Goal: Task Accomplishment & Management: Manage account settings

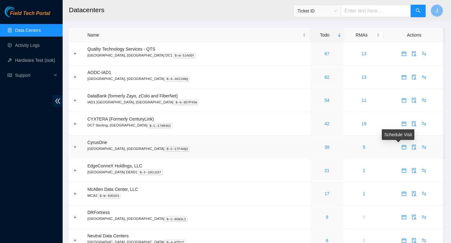
click at [401, 150] on span "calendar" at bounding box center [403, 147] width 9 height 5
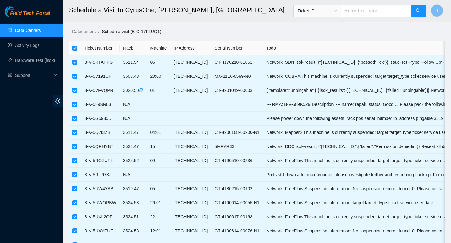
click at [75, 48] on input "checkbox" at bounding box center [74, 48] width 5 height 5
checkbox input "false"
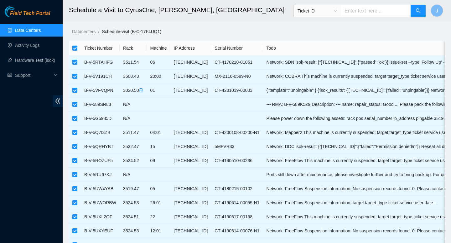
checkbox input "false"
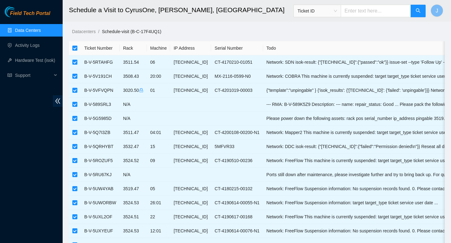
checkbox input "false"
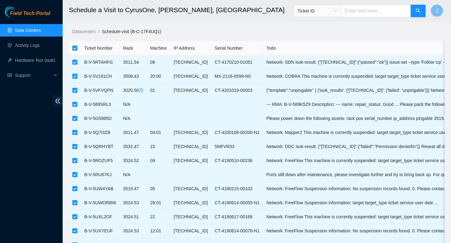
checkbox input "false"
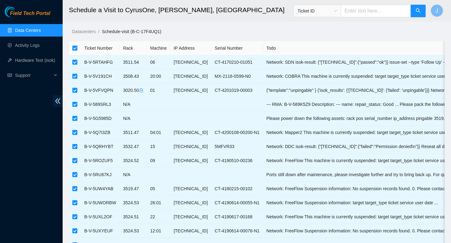
checkbox input "false"
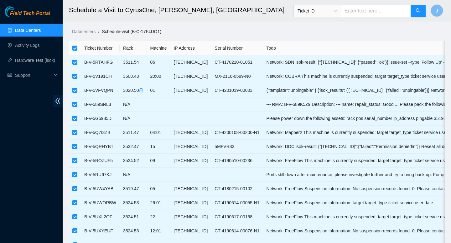
checkbox input "false"
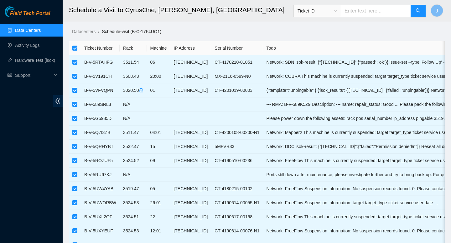
checkbox input "false"
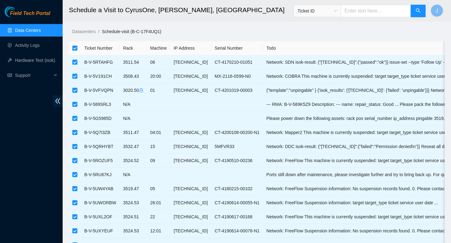
checkbox input "false"
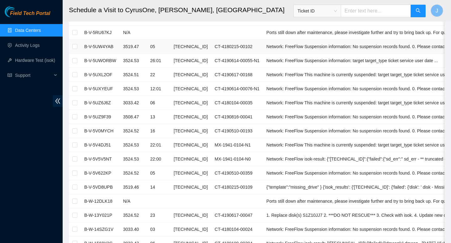
scroll to position [145, 0]
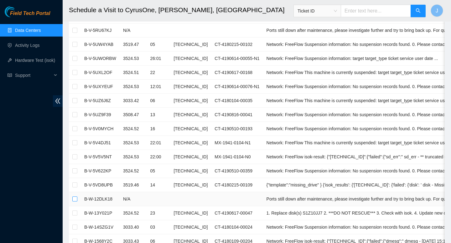
click at [74, 200] on input "checkbox" at bounding box center [74, 199] width 5 height 5
checkbox input "true"
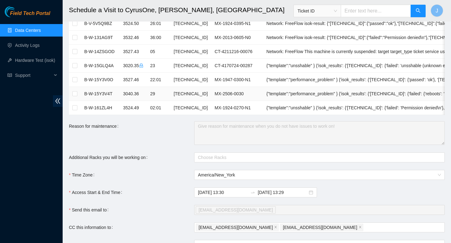
scroll to position [479, 0]
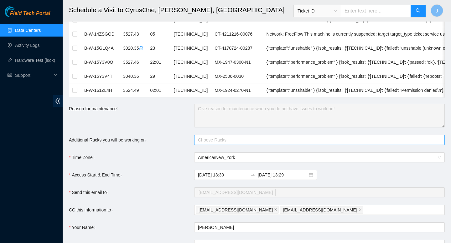
click at [231, 141] on div at bounding box center [316, 140] width 241 height 8
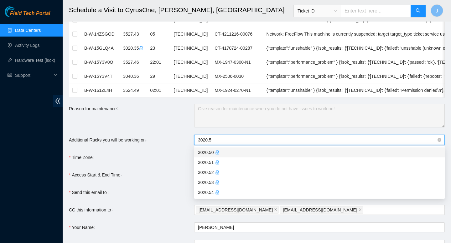
type input "3020.50"
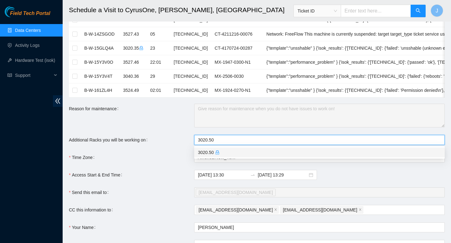
click at [215, 153] on div "3020.50" at bounding box center [319, 152] width 243 height 7
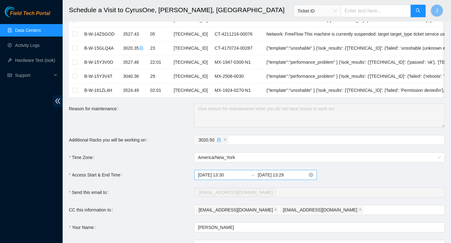
click at [289, 177] on input "2025-09-16 13:29" at bounding box center [283, 175] width 50 height 7
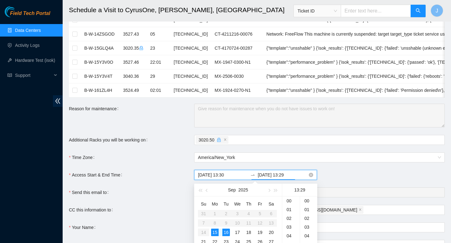
scroll to position [254, 0]
click at [215, 233] on div "15" at bounding box center [215, 233] width 8 height 8
click at [288, 202] on div "23" at bounding box center [291, 201] width 18 height 9
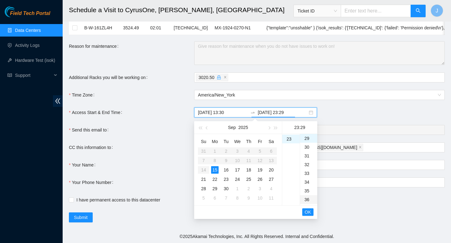
scroll to position [516, 0]
click at [308, 140] on div "59" at bounding box center [308, 139] width 17 height 9
type input "2025-09-15 23:59"
click at [307, 214] on span "OK" at bounding box center [307, 212] width 6 height 7
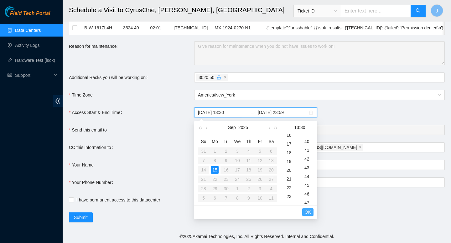
scroll to position [263, 0]
click at [307, 214] on span "OK" at bounding box center [307, 212] width 6 height 7
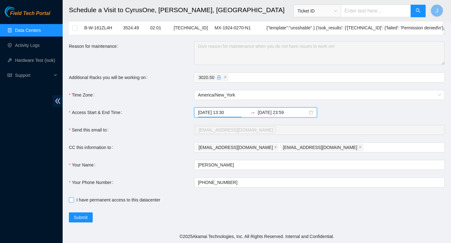
click at [71, 202] on input "I have permanent access to this datacenter" at bounding box center [71, 200] width 4 height 4
checkbox input "true"
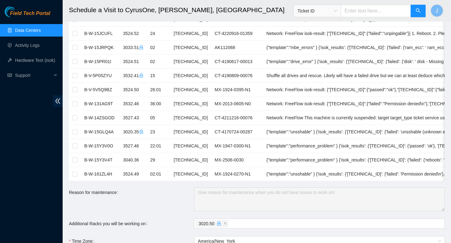
scroll to position [541, 0]
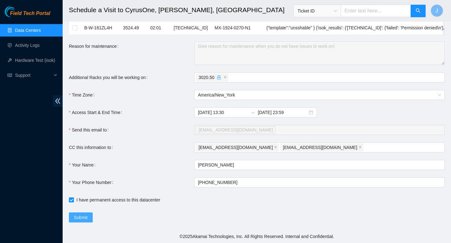
click at [84, 218] on span "Submit" at bounding box center [81, 217] width 14 height 7
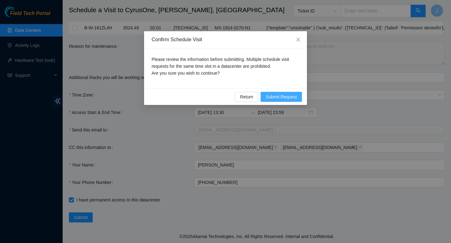
click at [283, 95] on span "Submit Request" at bounding box center [280, 97] width 31 height 7
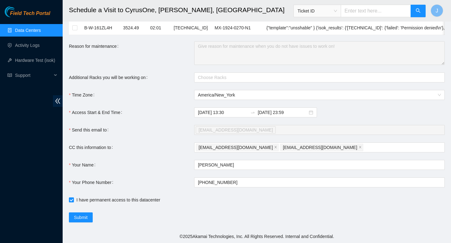
type input "2025-09-15 13:31"
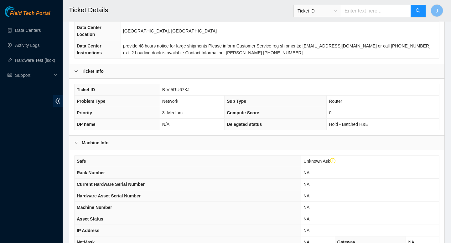
scroll to position [80, 0]
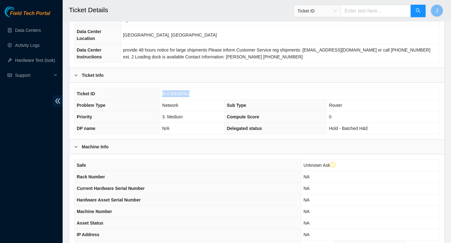
drag, startPoint x: 195, startPoint y: 94, endPoint x: 161, endPoint y: 97, distance: 33.7
click at [161, 97] on td "B-V-5RU67KJ" at bounding box center [299, 94] width 279 height 12
copy span "B-V-5RU67KJ"
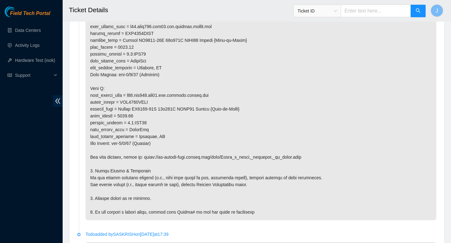
scroll to position [561, 0]
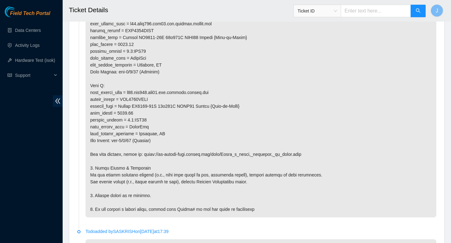
click at [185, 145] on p at bounding box center [260, 64] width 350 height 305
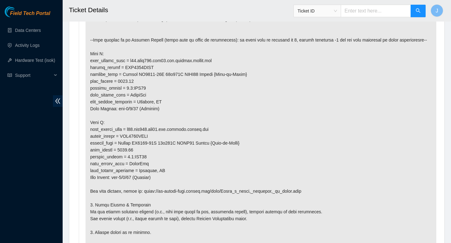
scroll to position [520, 0]
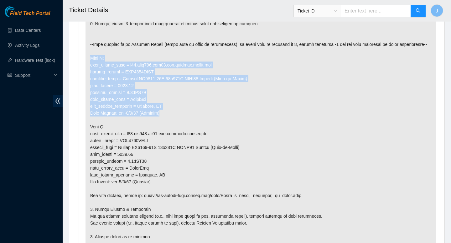
drag, startPoint x: 163, startPoint y: 115, endPoint x: 84, endPoint y: 57, distance: 98.3
click at [84, 56] on li "Todo added by NVERDI on 2025-07-29 at 19:09" at bounding box center [256, 108] width 359 height 327
copy p "Side A: fqdn_router_name = r03.leaf103.iad02.fab.netarch.akamai.com serial_numb…"
drag, startPoint x: 233, startPoint y: 83, endPoint x: 231, endPoint y: 25, distance: 57.9
click at [231, 31] on p at bounding box center [260, 106] width 350 height 305
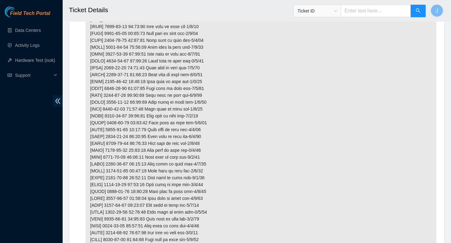
scroll to position [1216, 0]
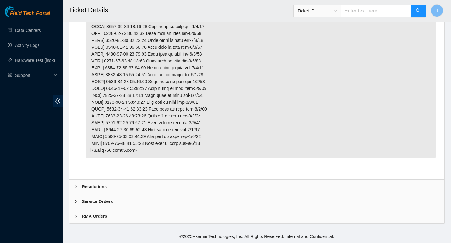
click at [146, 185] on div "Resolutions" at bounding box center [256, 187] width 375 height 14
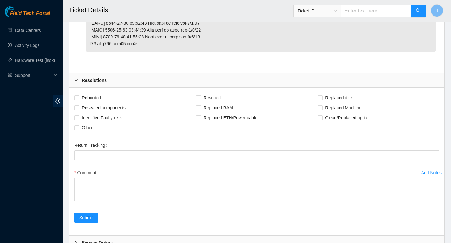
scroll to position [1317, 0]
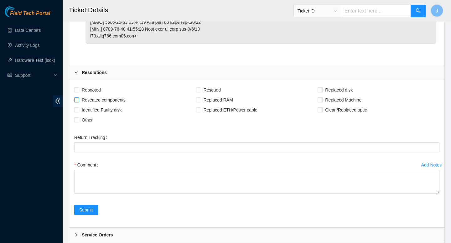
click at [77, 102] on input "Reseated components" at bounding box center [76, 100] width 4 height 4
checkbox input "true"
click at [78, 122] on input "Other" at bounding box center [76, 120] width 4 height 4
checkbox input "true"
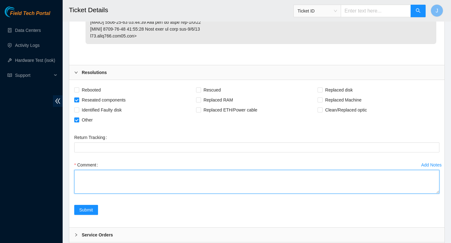
click at [103, 194] on textarea "Comment" at bounding box center [256, 182] width 365 height 24
type textarea "c"
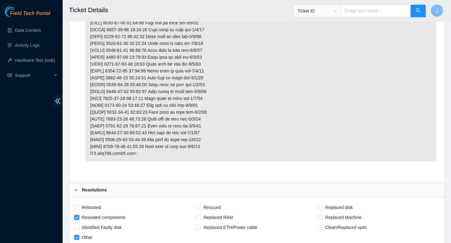
scroll to position [1364, 0]
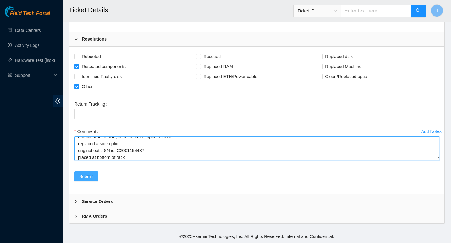
type textarea "verified path looped at A side, facing Z side optic port lights fire as expecte…"
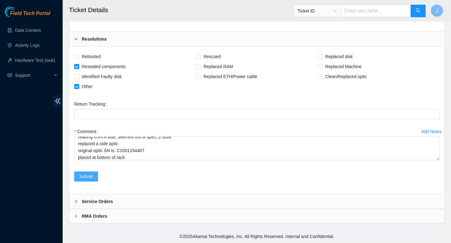
click at [86, 177] on span "Submit" at bounding box center [86, 176] width 14 height 7
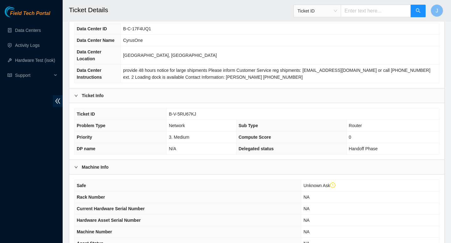
scroll to position [172, 0]
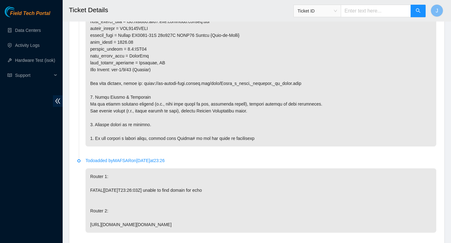
scroll to position [720, 0]
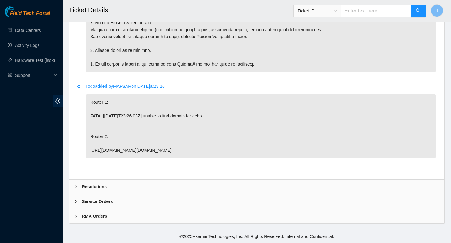
click at [160, 189] on div "Resolutions" at bounding box center [256, 187] width 375 height 14
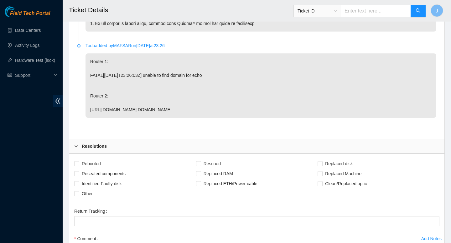
scroll to position [760, 0]
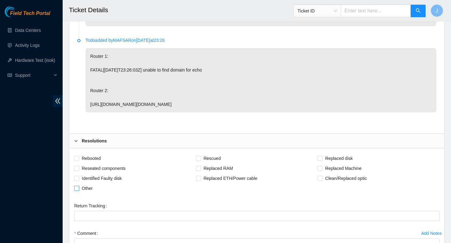
click at [77, 191] on input "Other" at bounding box center [76, 188] width 4 height 4
checkbox input "true"
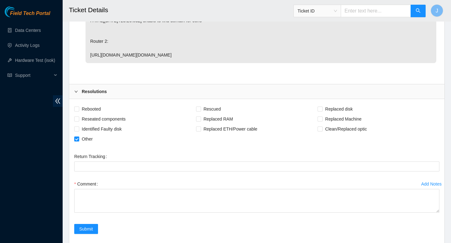
scroll to position [819, 0]
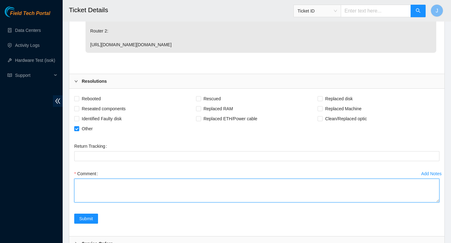
click at [166, 194] on textarea "Comment" at bounding box center [256, 191] width 365 height 24
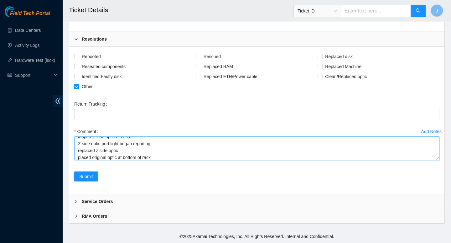
scroll to position [32, 0]
type textarea "verified path Z side optic port light is dark looped at z side, facing A side l…"
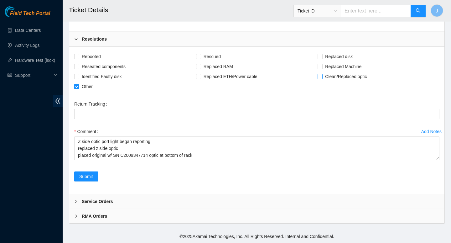
click at [320, 77] on input "Clean/Replaced optic" at bounding box center [319, 76] width 4 height 4
checkbox input "true"
click at [82, 177] on span "Submit" at bounding box center [86, 176] width 14 height 7
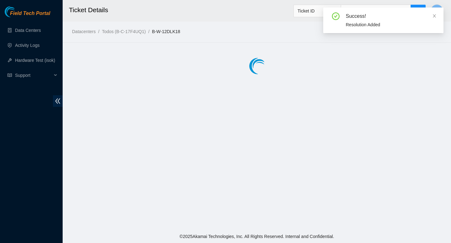
scroll to position [0, 0]
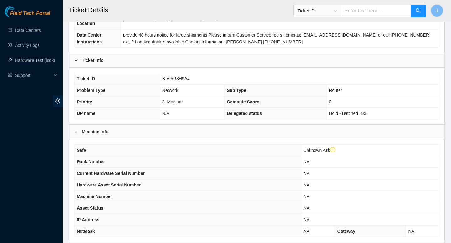
scroll to position [172, 0]
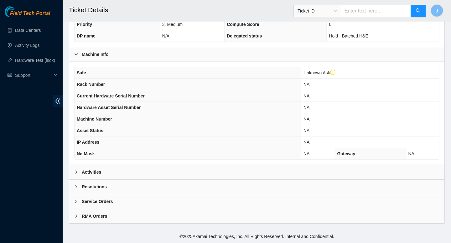
click at [215, 170] on div "Activities" at bounding box center [256, 172] width 375 height 14
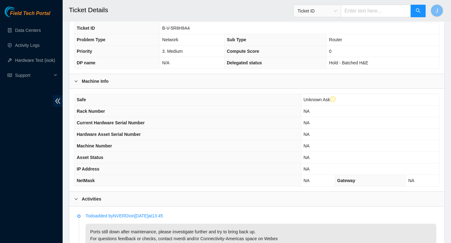
scroll to position [0, 0]
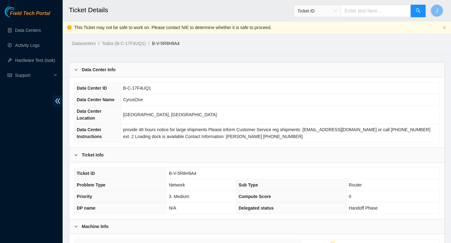
scroll to position [24, 0]
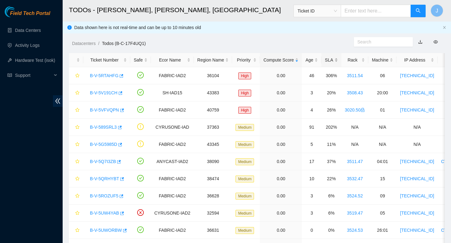
click at [337, 59] on div "SLA" at bounding box center [331, 60] width 13 height 7
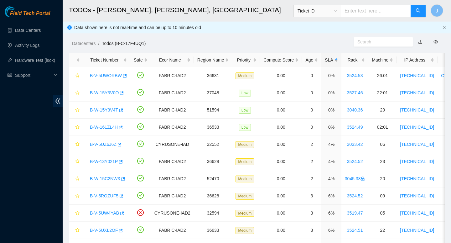
click at [337, 59] on div "SLA" at bounding box center [331, 60] width 13 height 7
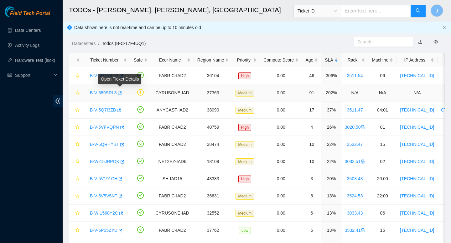
click at [121, 93] on icon "button" at bounding box center [119, 93] width 4 height 4
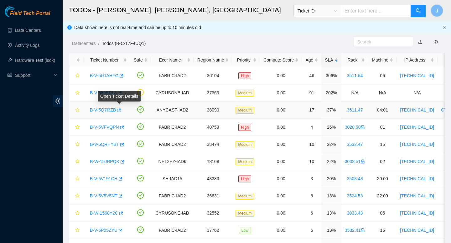
click at [121, 110] on icon "button" at bounding box center [119, 110] width 4 height 3
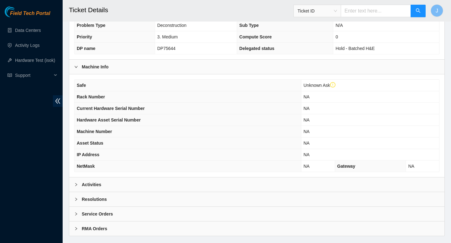
scroll to position [172, 0]
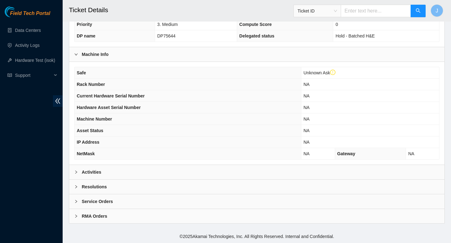
click at [190, 166] on div "Activities" at bounding box center [256, 172] width 375 height 14
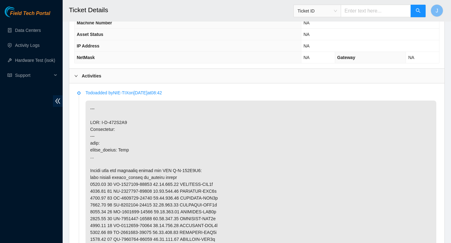
scroll to position [286, 0]
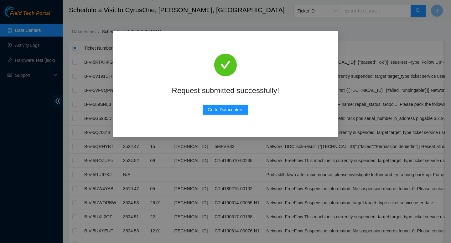
scroll to position [541, 0]
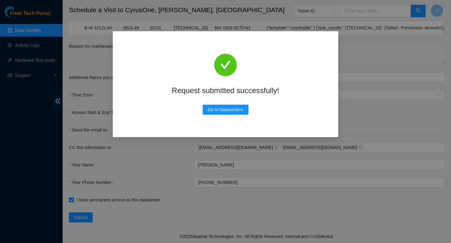
click at [237, 154] on div "Request submitted successfully! Go to Datacenters" at bounding box center [225, 121] width 451 height 243
click at [221, 108] on span "Go to Datacenters" at bounding box center [225, 109] width 36 height 7
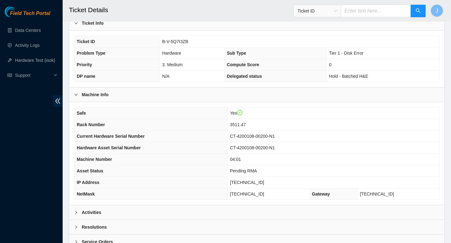
scroll to position [161, 0]
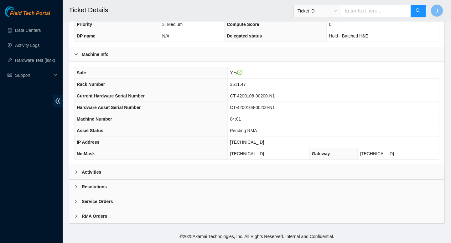
click at [163, 176] on div "Activities" at bounding box center [256, 172] width 375 height 14
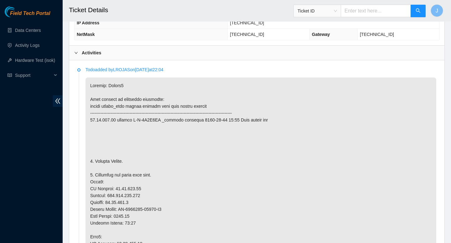
scroll to position [0, 0]
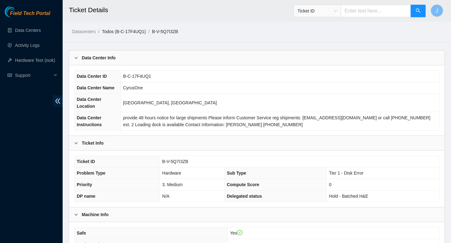
click at [133, 31] on link "Todos (B-C-17F4UQ1)" at bounding box center [124, 31] width 44 height 5
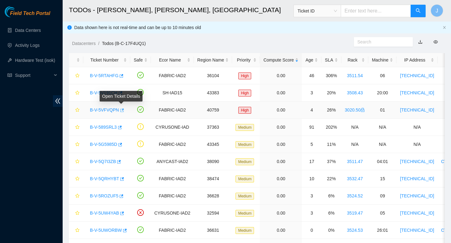
click at [123, 112] on icon "button" at bounding box center [121, 110] width 4 height 4
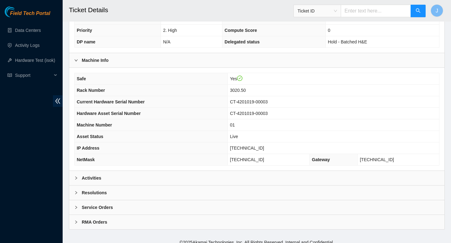
scroll to position [161, 0]
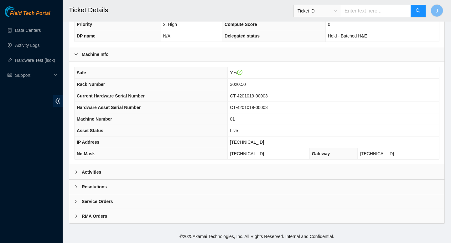
click at [160, 171] on div "Activities" at bounding box center [256, 172] width 375 height 14
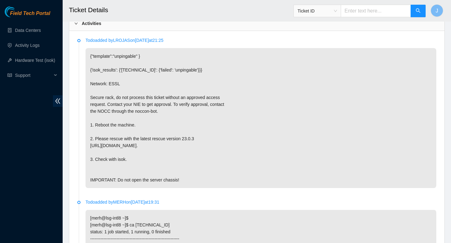
scroll to position [0, 0]
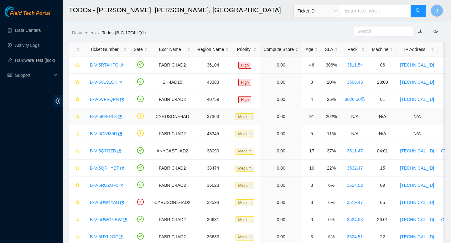
scroll to position [9, 0]
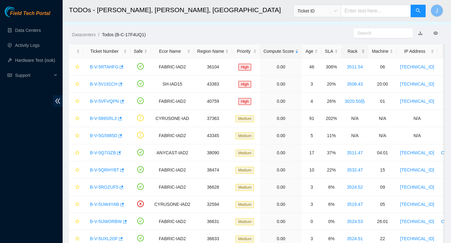
click at [365, 51] on div "Rack" at bounding box center [355, 51] width 20 height 7
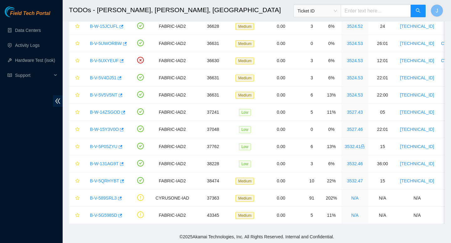
scroll to position [394, 0]
click at [123, 182] on icon "button" at bounding box center [121, 181] width 4 height 4
click at [124, 163] on icon "button" at bounding box center [122, 163] width 4 height 3
click at [123, 129] on icon "button" at bounding box center [121, 129] width 4 height 4
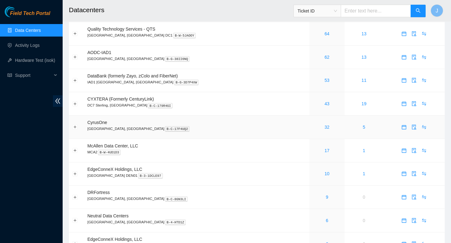
scroll to position [18, 0]
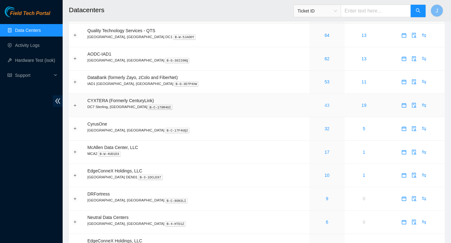
click at [324, 107] on link "43" at bounding box center [326, 105] width 5 height 5
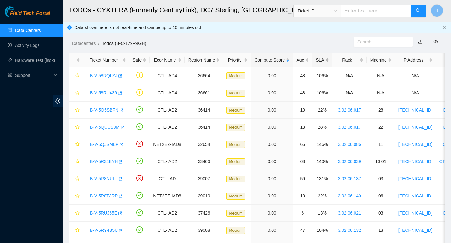
click at [328, 57] on div "SLA" at bounding box center [321, 60] width 13 height 7
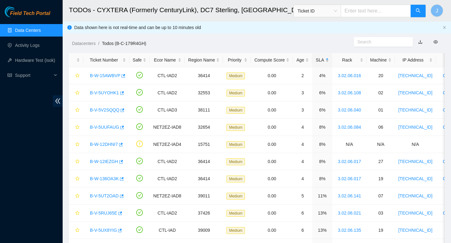
click at [328, 57] on div "SLA" at bounding box center [321, 60] width 13 height 7
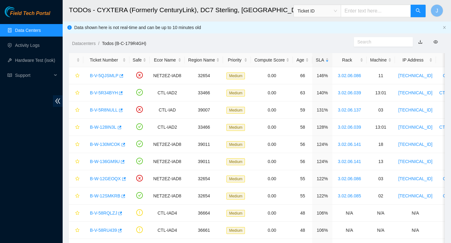
scroll to position [18, 0]
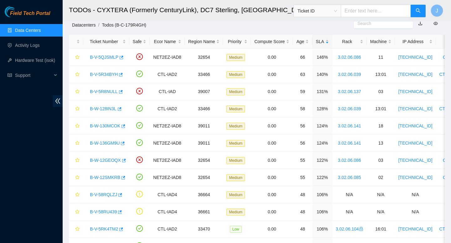
click at [83, 24] on link "Datacenters" at bounding box center [83, 25] width 23 height 5
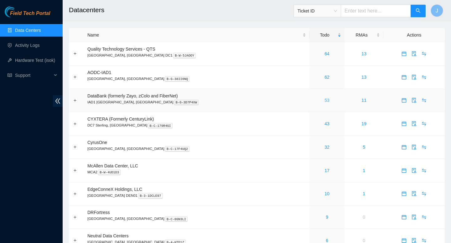
click at [324, 102] on link "53" at bounding box center [326, 100] width 5 height 5
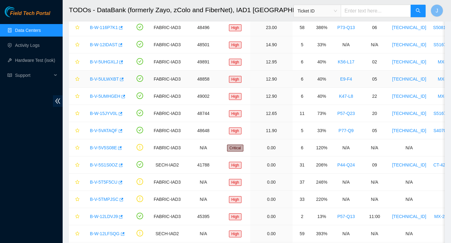
scroll to position [51, 0]
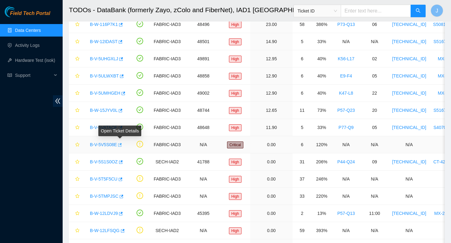
click at [121, 145] on icon "button" at bounding box center [119, 145] width 4 height 4
click at [381, 13] on input "text" at bounding box center [375, 11] width 70 height 13
paste input "3532.47"
click at [335, 8] on span "Ticket ID" at bounding box center [316, 10] width 39 height 9
type input "3532.47"
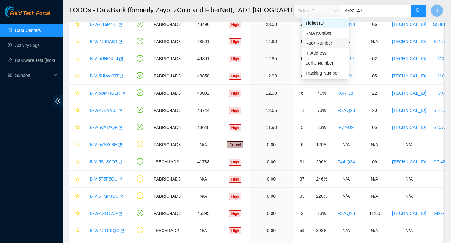
click at [317, 42] on div "Rack Number" at bounding box center [324, 43] width 39 height 7
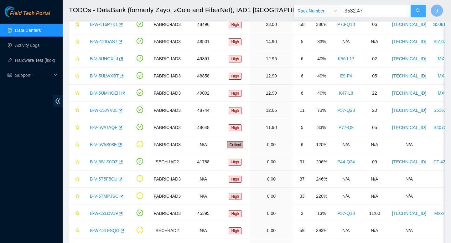
click at [417, 13] on icon "search" at bounding box center [417, 10] width 5 height 5
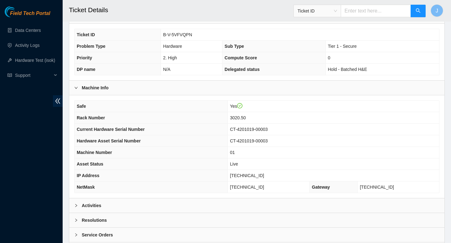
scroll to position [131, 0]
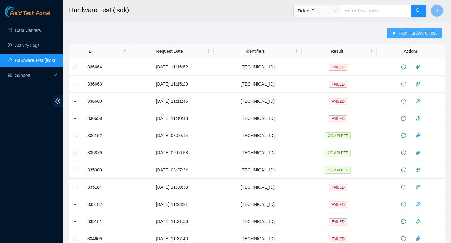
click at [417, 36] on span "Run Hardware Test" at bounding box center [418, 33] width 38 height 7
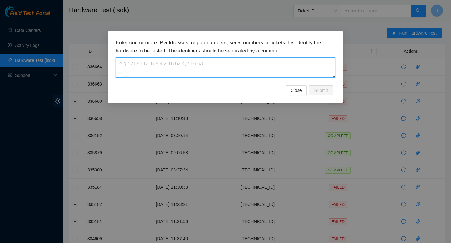
click at [240, 66] on textarea at bounding box center [225, 68] width 220 height 20
paste textarea "[TECHNICAL_ID]"
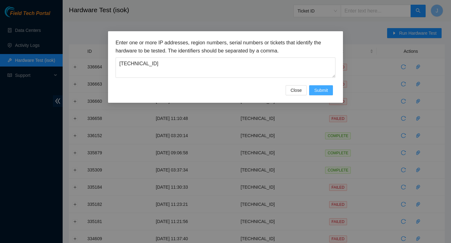
click at [320, 91] on span "Submit" at bounding box center [321, 90] width 14 height 7
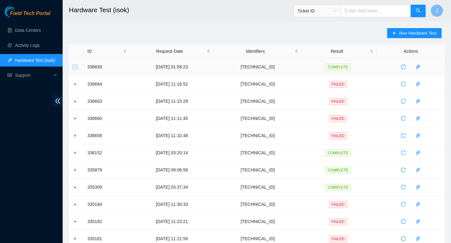
click at [74, 67] on button "Expand row" at bounding box center [75, 66] width 5 height 5
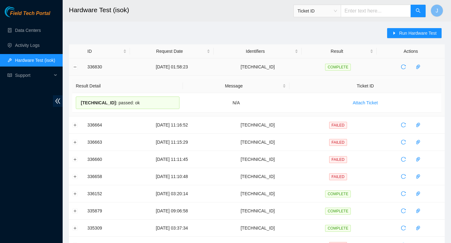
drag, startPoint x: 147, startPoint y: 105, endPoint x: 72, endPoint y: 64, distance: 84.9
copy tbody "336830 15-09-2025 01:58:23 23.55.171.137 COMPLETE Result Detail Message Ticket …"
click at [403, 31] on span "Run Hardware Test" at bounding box center [418, 33] width 38 height 7
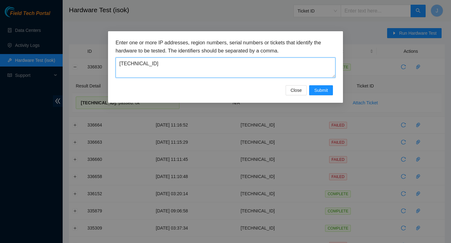
click at [198, 65] on textarea "[TECHNICAL_ID]" at bounding box center [225, 68] width 220 height 20
click at [198, 65] on textarea "23.55.171.137" at bounding box center [225, 68] width 220 height 20
paste textarea "207.199.4"
type textarea "23.207.199.47"
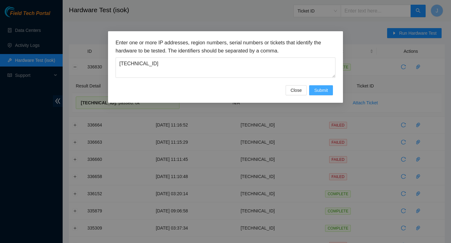
click at [320, 95] on button "Submit" at bounding box center [321, 90] width 24 height 10
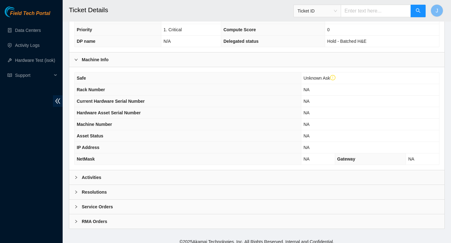
scroll to position [172, 0]
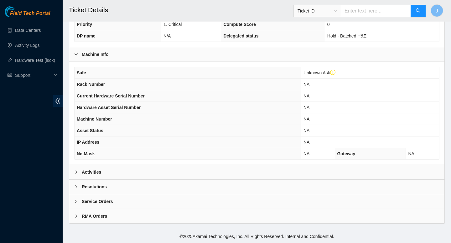
click at [199, 170] on div "Activities" at bounding box center [256, 172] width 375 height 14
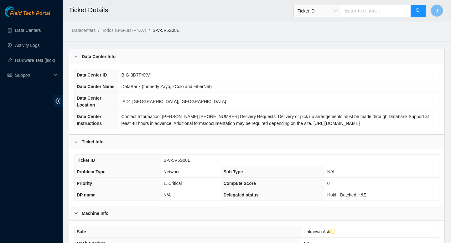
scroll to position [0, 0]
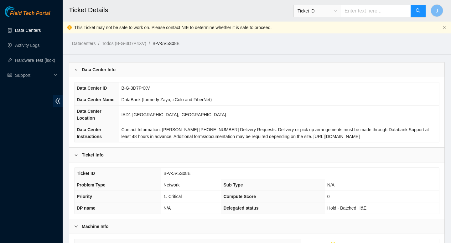
click at [32, 30] on link "Data Centers" at bounding box center [28, 30] width 26 height 5
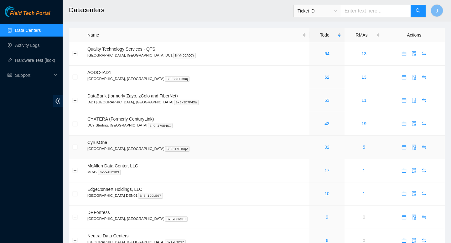
click at [324, 149] on link "32" at bounding box center [326, 147] width 5 height 5
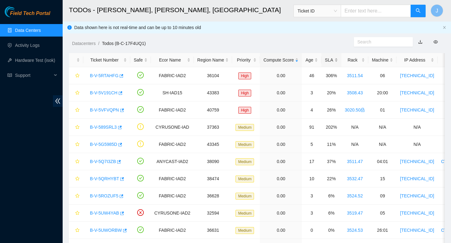
click at [337, 59] on div "SLA" at bounding box center [331, 60] width 13 height 7
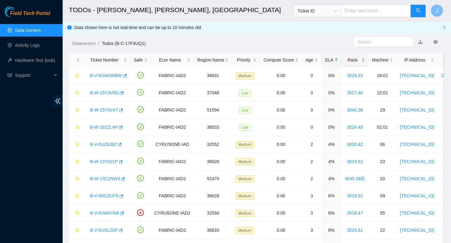
click at [365, 60] on div "Rack" at bounding box center [355, 60] width 20 height 7
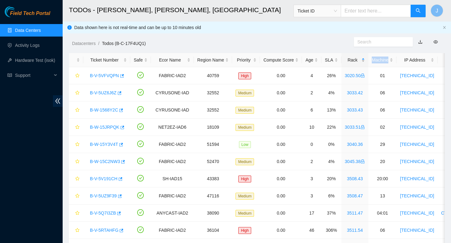
click at [365, 60] on div "Rack" at bounding box center [355, 60] width 20 height 7
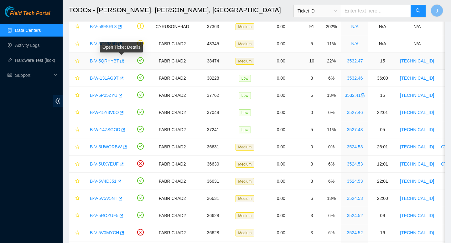
click at [123, 63] on span "button" at bounding box center [121, 61] width 4 height 5
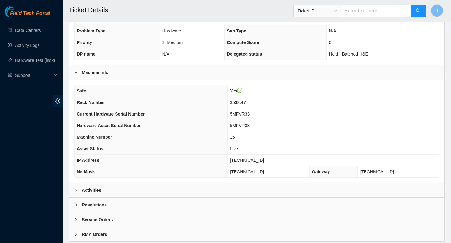
scroll to position [161, 0]
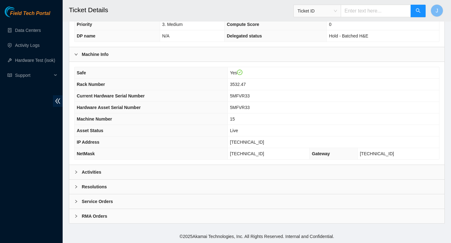
click at [156, 178] on div "Activities" at bounding box center [256, 172] width 375 height 14
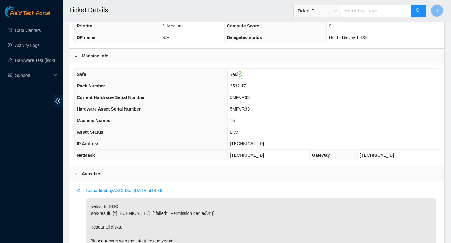
scroll to position [158, 0]
drag, startPoint x: 251, startPoint y: 88, endPoint x: 219, endPoint y: 90, distance: 32.0
click at [219, 90] on tr "Rack Number 3532.47" at bounding box center [256, 87] width 364 height 12
copy tr "3532.47"
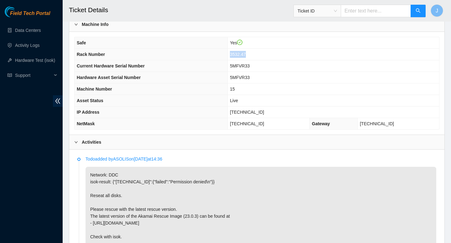
scroll to position [191, 0]
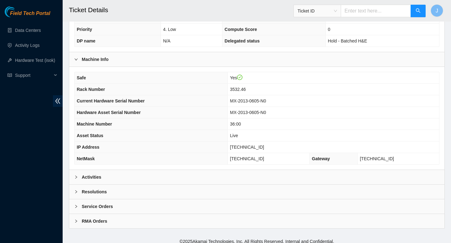
scroll to position [156, 0]
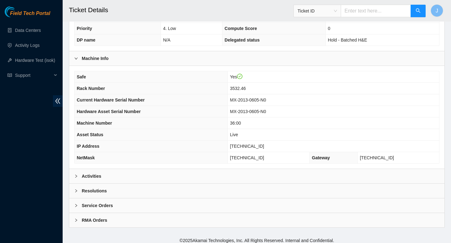
click at [231, 182] on div "Activities" at bounding box center [256, 176] width 375 height 14
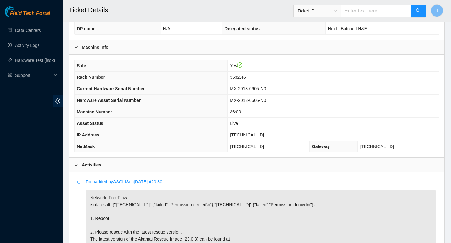
scroll to position [166, 0]
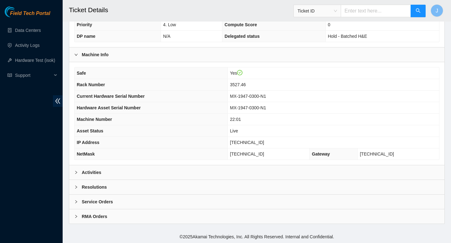
scroll to position [161, 0]
click at [272, 174] on div "Activities" at bounding box center [256, 172] width 375 height 14
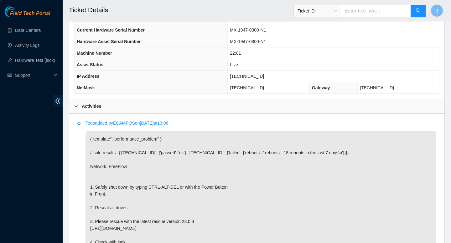
scroll to position [222, 0]
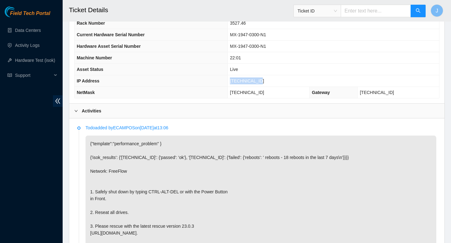
drag, startPoint x: 269, startPoint y: 82, endPoint x: 240, endPoint y: 77, distance: 29.7
click at [236, 79] on td "23.207.199.47" at bounding box center [333, 81] width 211 height 12
copy span "23.207.199.47"
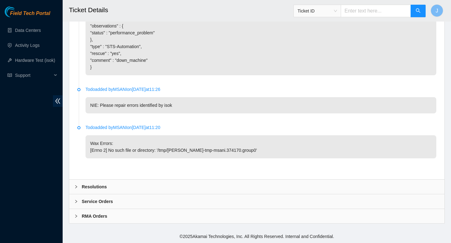
click at [158, 188] on div "Resolutions" at bounding box center [256, 187] width 375 height 14
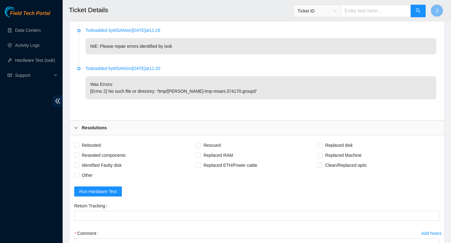
scroll to position [600, 0]
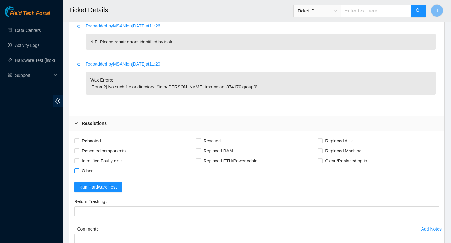
click at [76, 173] on input "Other" at bounding box center [76, 171] width 4 height 4
checkbox input "true"
click at [77, 143] on input "Rebooted" at bounding box center [76, 141] width 4 height 4
checkbox input "true"
click at [76, 153] on input "Reseated components" at bounding box center [76, 151] width 4 height 4
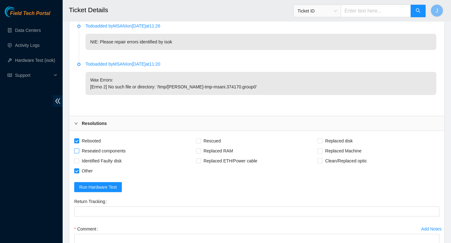
checkbox input "true"
click at [197, 143] on input "Rescued" at bounding box center [198, 141] width 4 height 4
checkbox input "true"
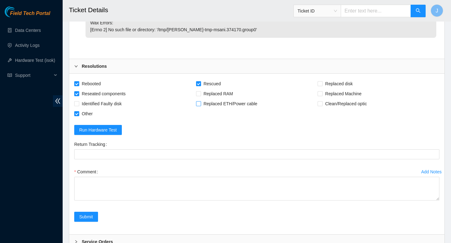
scroll to position [665, 0]
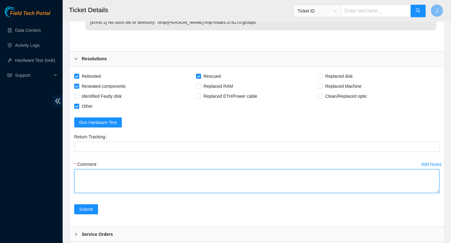
click at [196, 187] on textarea "Comment" at bounding box center [256, 182] width 365 height 24
type textarea "verified SN power down node reseated all disks rescued rebooted configured rebo…"
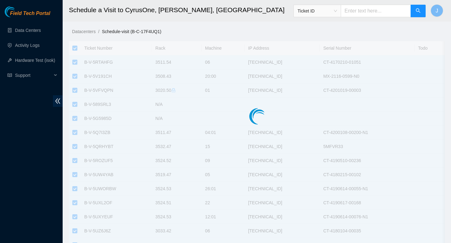
checkbox input "true"
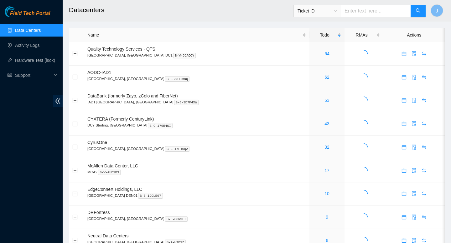
click at [29, 33] on link "Data Centers" at bounding box center [28, 30] width 26 height 5
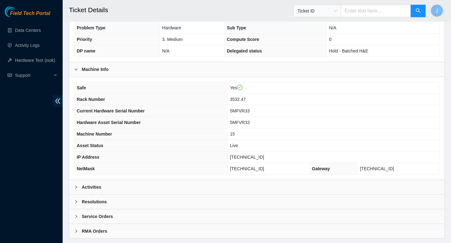
scroll to position [161, 0]
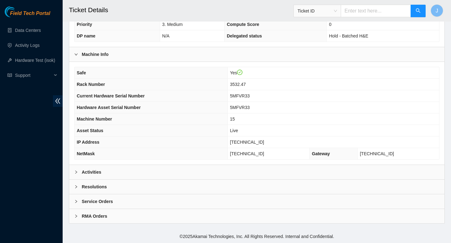
click at [162, 176] on div "Activities" at bounding box center [256, 172] width 375 height 14
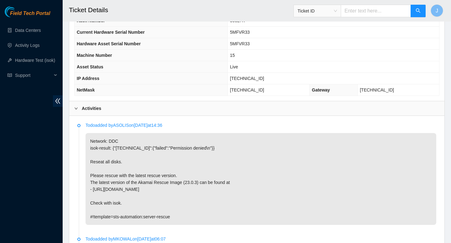
scroll to position [196, 0]
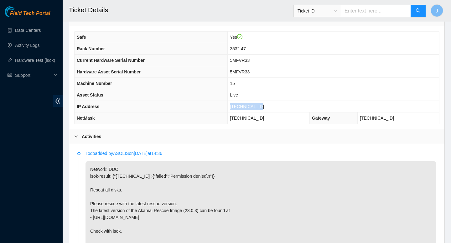
drag, startPoint x: 271, startPoint y: 107, endPoint x: 232, endPoint y: 106, distance: 38.8
click at [232, 106] on td "23.55.171.137" at bounding box center [333, 107] width 211 height 12
copy span "23.55.171.137"
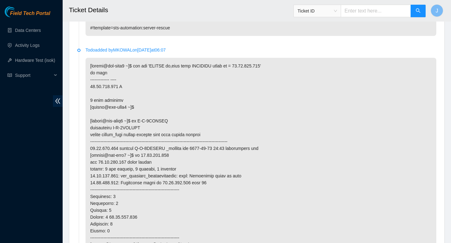
scroll to position [805, 0]
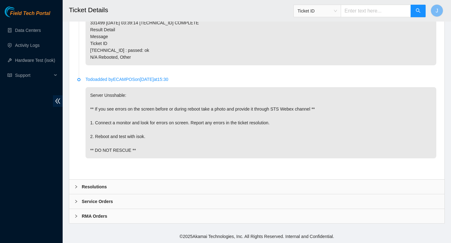
click at [127, 187] on div "Resolutions" at bounding box center [256, 187] width 375 height 14
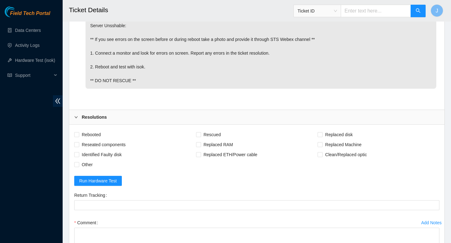
scroll to position [862, 0]
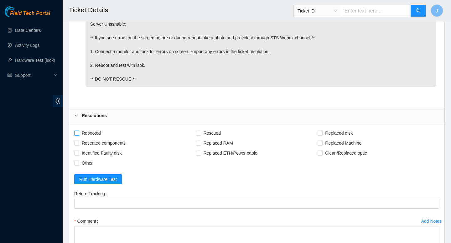
click at [76, 135] on input "Rebooted" at bounding box center [76, 133] width 4 height 4
checkbox input "true"
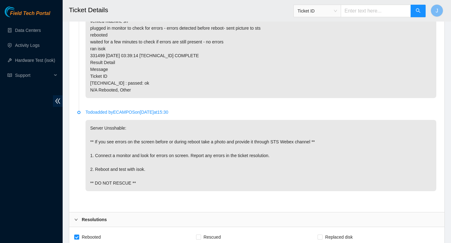
scroll to position [966, 0]
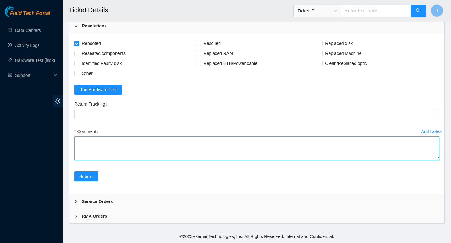
click at [156, 147] on textarea "Comment" at bounding box center [256, 149] width 365 height 24
click at [182, 154] on textarea "verified SN machine was messaging issues with dev 0 powered down powered on boo…" at bounding box center [256, 149] width 365 height 24
click at [178, 149] on textarea "verified SN machine was messaging issues with dev 0 powered down powered on boo…" at bounding box center [256, 149] width 365 height 24
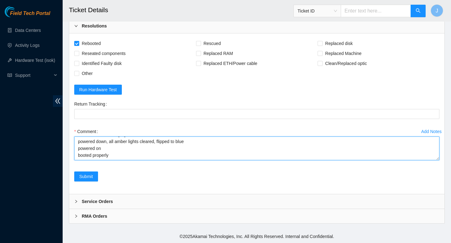
scroll to position [18, 0]
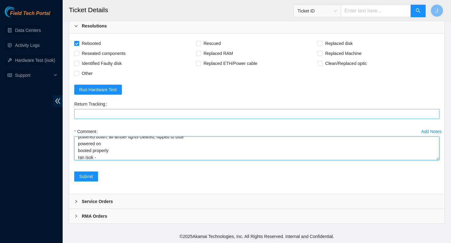
paste textarea "336830 15-09-2025 01:58:23 23.55.171.137 COMPLETE Result Detail Message Ticket …"
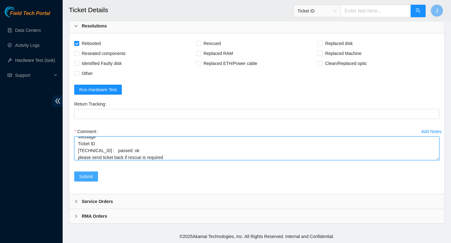
type textarea "verified SN machine was messaging issues with dev 0 with amber errors indicator…"
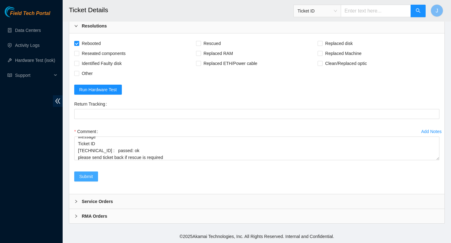
click at [87, 176] on span "Submit" at bounding box center [86, 176] width 14 height 7
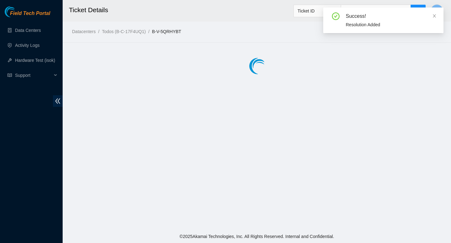
scroll to position [0, 0]
